Goal: Check status: Check status

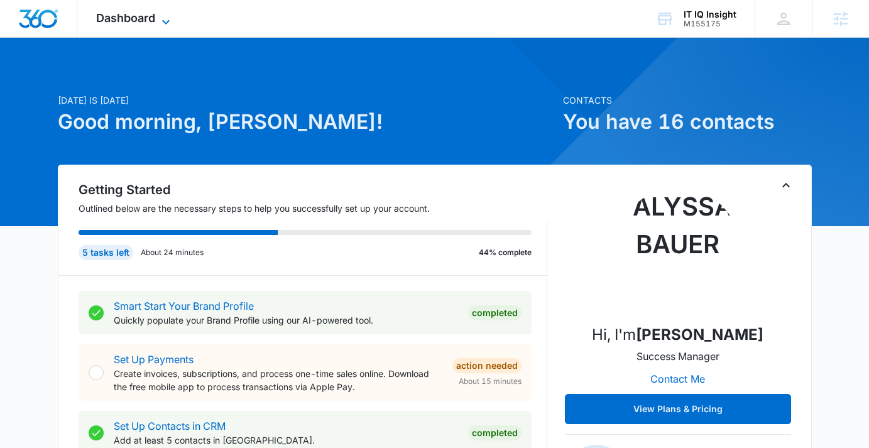
click at [129, 17] on span "Dashboard" at bounding box center [125, 17] width 59 height 13
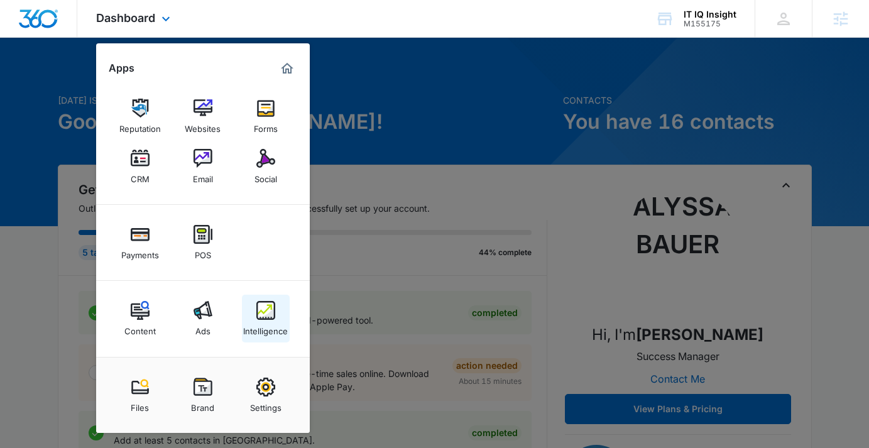
click at [268, 325] on div "Intelligence" at bounding box center [265, 328] width 45 height 16
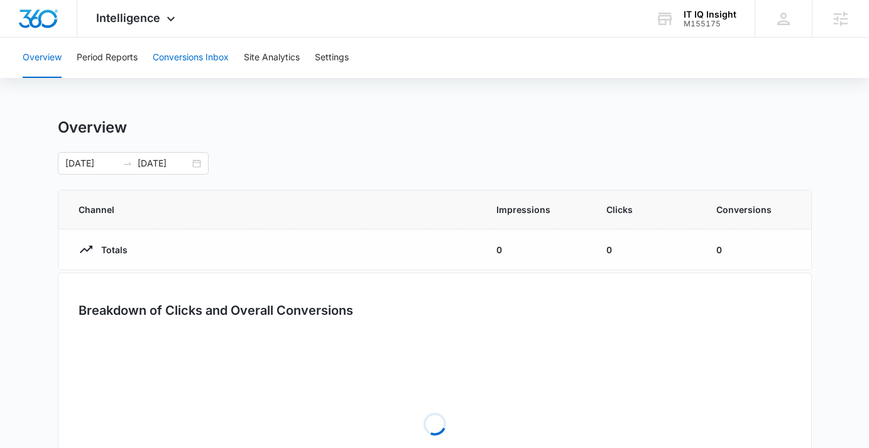
click at [199, 73] on button "Conversions Inbox" at bounding box center [191, 58] width 76 height 40
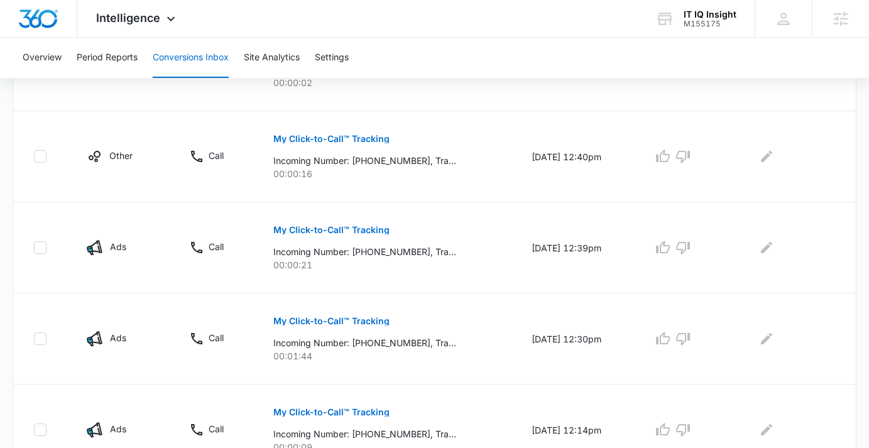
scroll to position [471, 0]
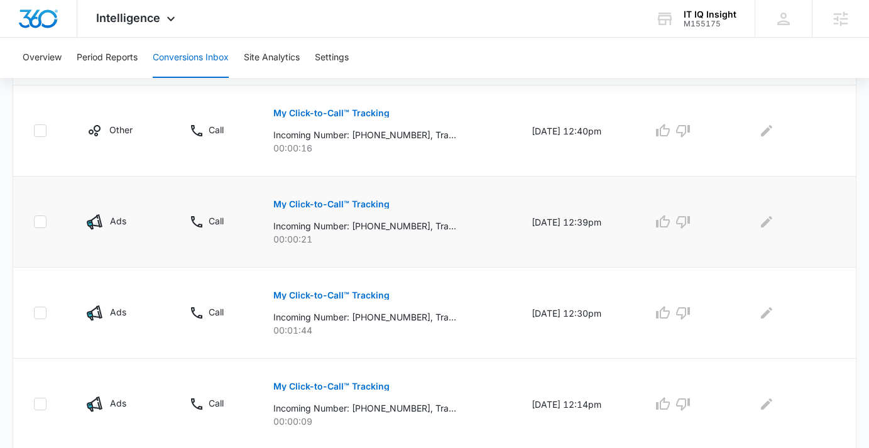
click at [349, 202] on p "My Click-to-Call™ Tracking" at bounding box center [331, 204] width 116 height 9
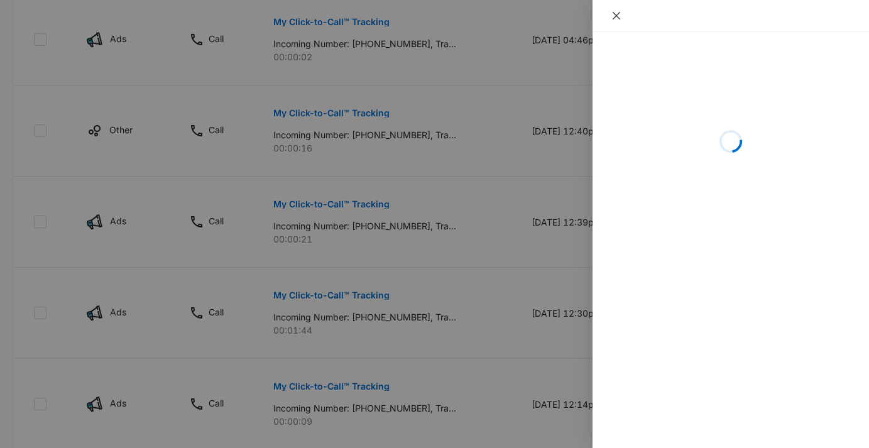
click at [615, 17] on icon "close" at bounding box center [617, 16] width 8 height 8
